Goal: Task Accomplishment & Management: Manage account settings

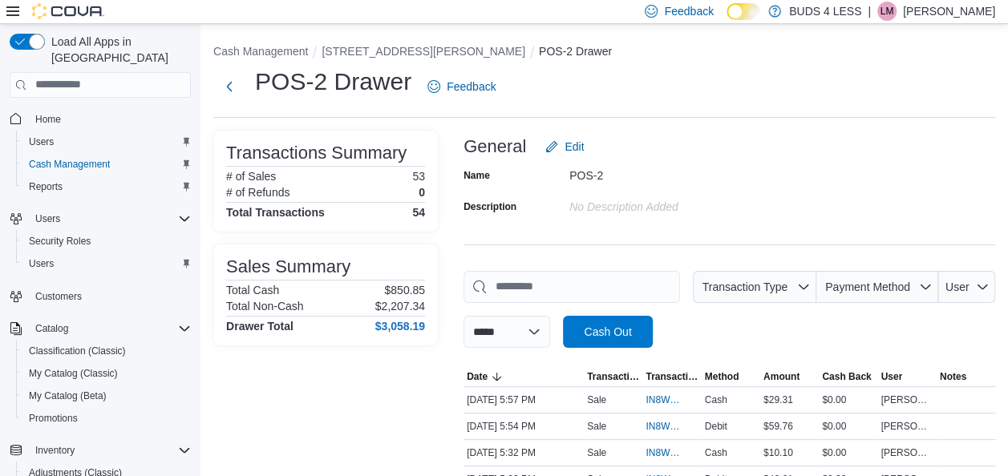
scroll to position [292, 0]
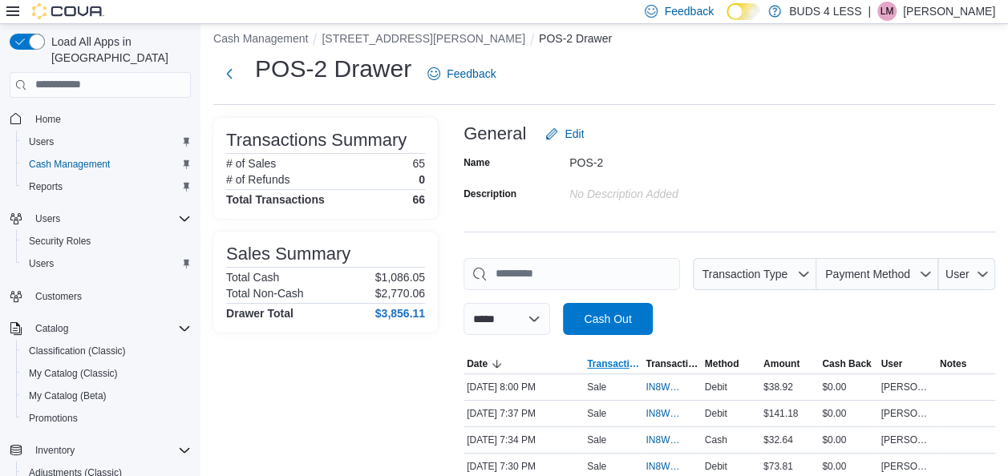
scroll to position [93, 0]
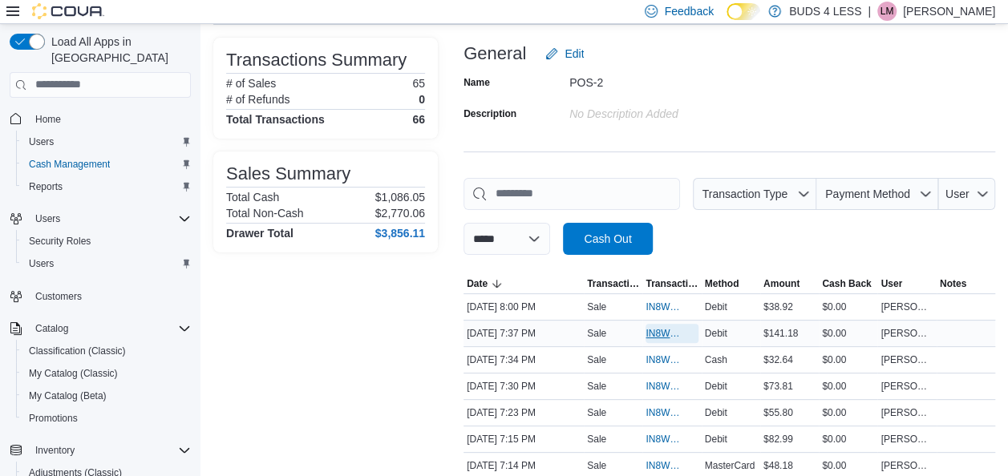
click at [667, 332] on span "IN8W07-714293" at bounding box center [663, 333] width 36 height 13
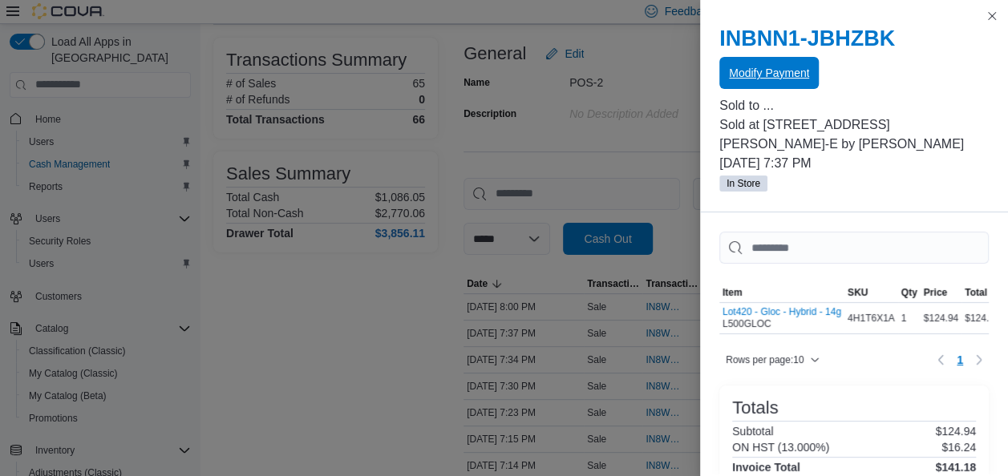
click at [799, 77] on span "Modify Payment" at bounding box center [769, 73] width 80 height 16
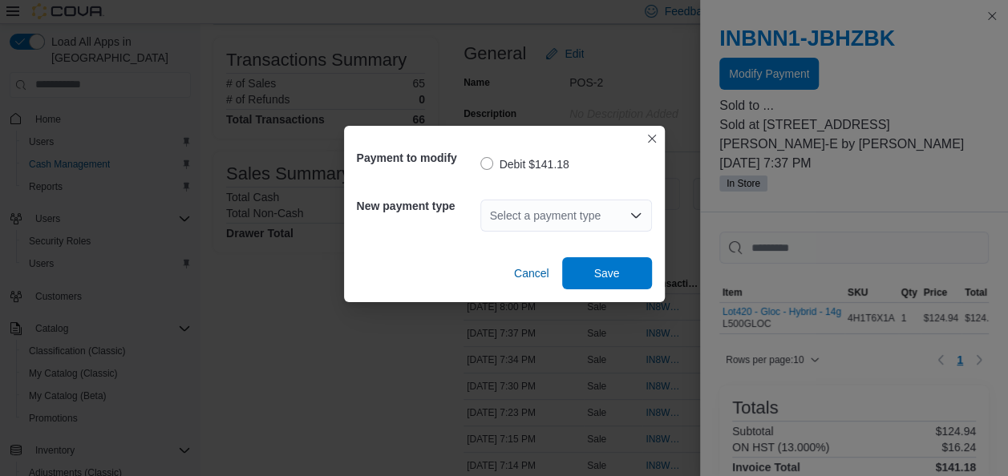
drag, startPoint x: 548, startPoint y: 217, endPoint x: 556, endPoint y: 225, distance: 10.8
click at [548, 218] on div "Select a payment type" at bounding box center [566, 216] width 172 height 32
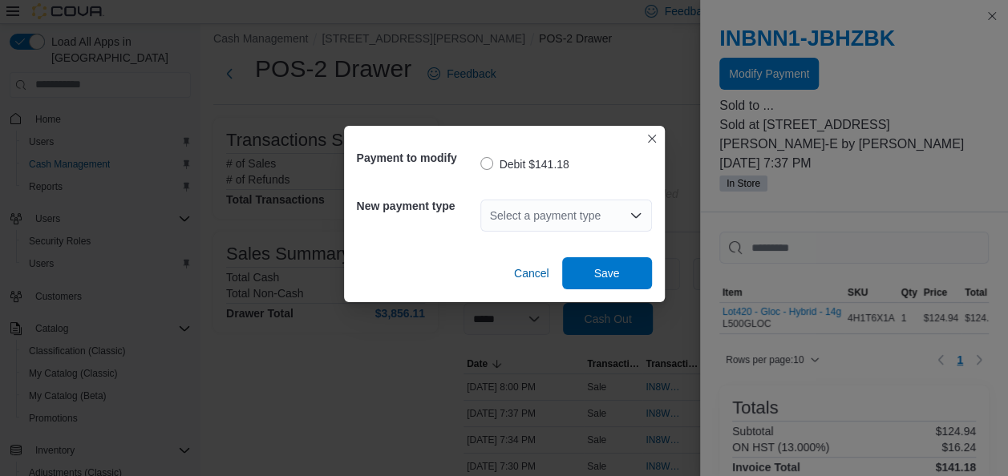
drag, startPoint x: 548, startPoint y: 231, endPoint x: 548, endPoint y: 221, distance: 9.6
click at [548, 226] on div "Select a payment type Combo box. Selected. Combo box input. Select a payment ty…" at bounding box center [566, 216] width 172 height 32
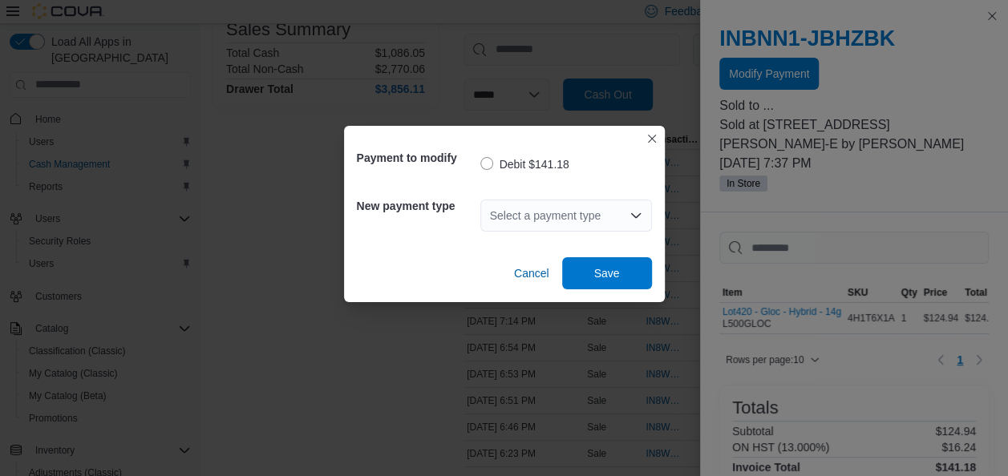
scroll to position [253, 0]
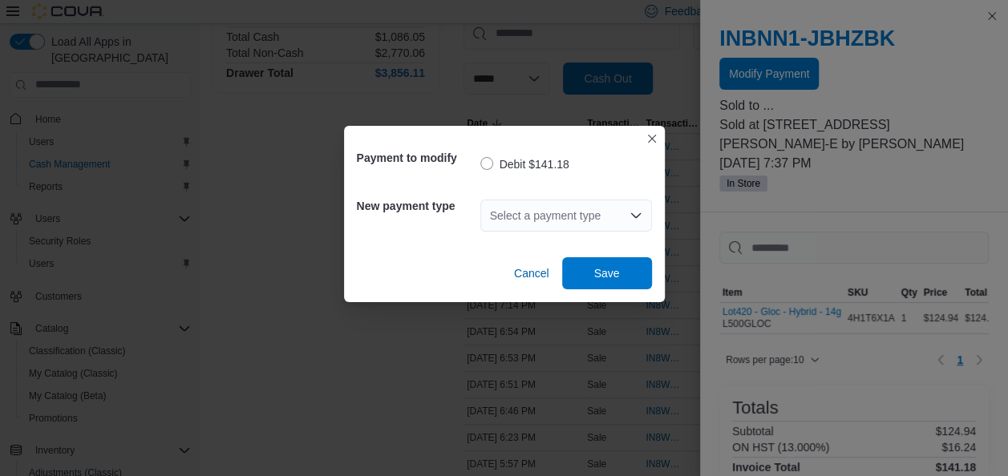
click at [556, 208] on div "Select a payment type Combo box. Selected. Combo box input. Select a payment ty…" at bounding box center [566, 216] width 172 height 32
click at [501, 208] on div "Select a payment type Combo box. Selected. Combo box input. Select a payment ty…" at bounding box center [566, 216] width 172 height 32
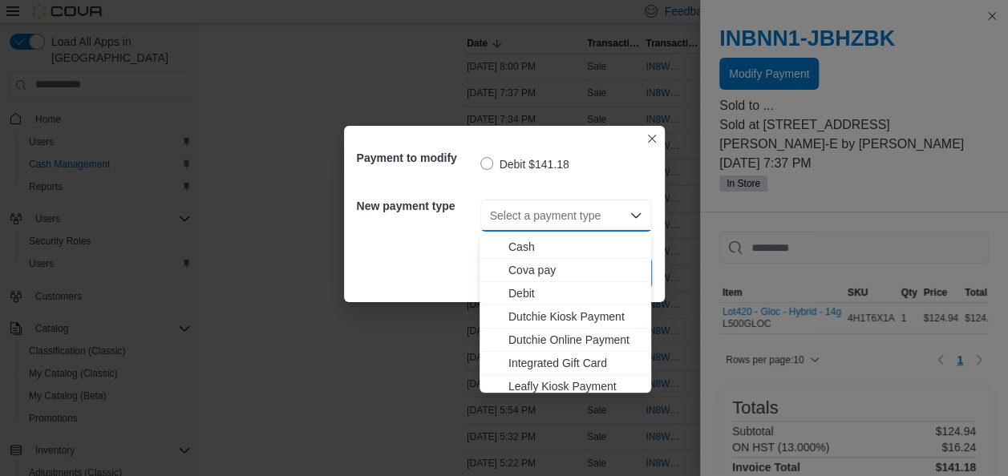
scroll to position [212, 0]
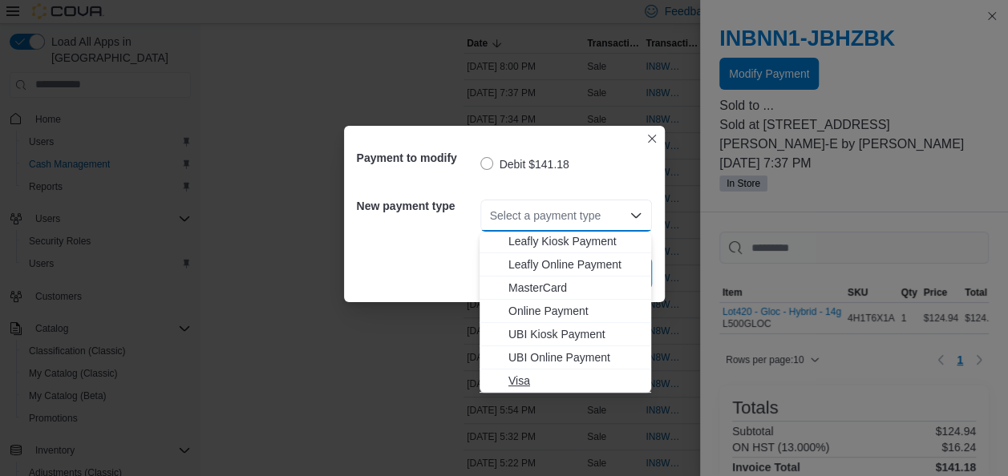
click at [522, 378] on span "Visa" at bounding box center [574, 381] width 133 height 16
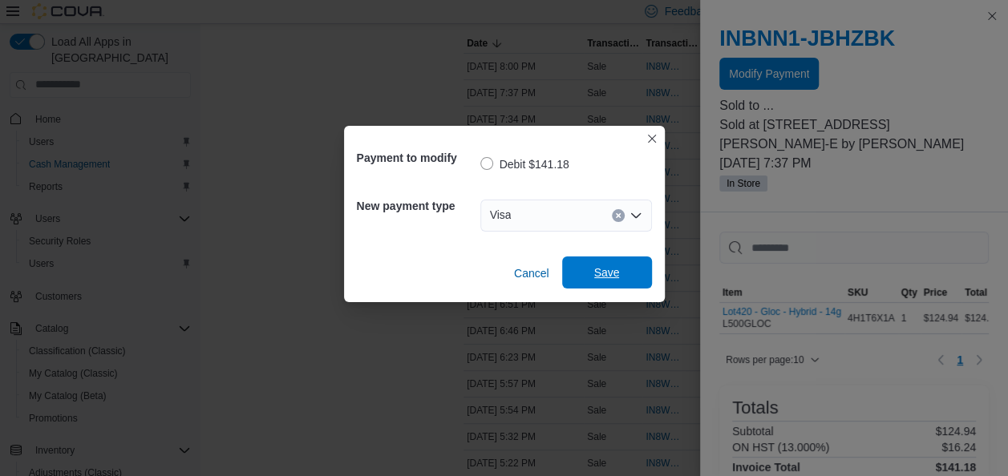
click at [595, 263] on span "Save" at bounding box center [607, 273] width 71 height 32
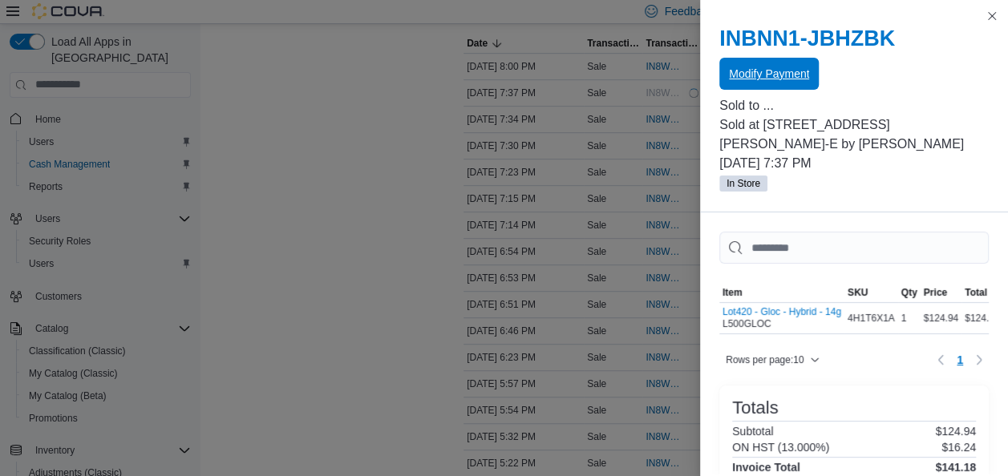
scroll to position [0, 0]
drag, startPoint x: 337, startPoint y: 164, endPoint x: 416, endPoint y: 59, distance: 131.7
